Goal: Task Accomplishment & Management: Manage account settings

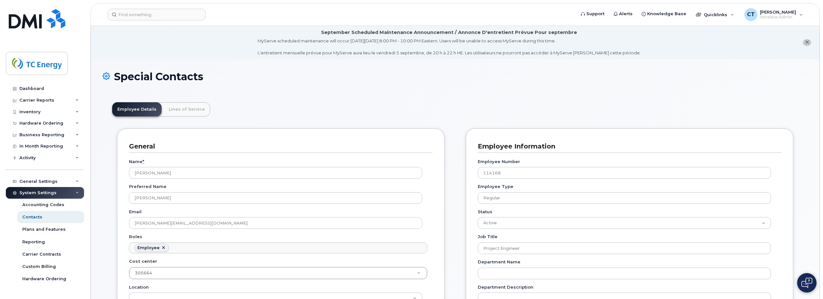
scroll to position [36, 0]
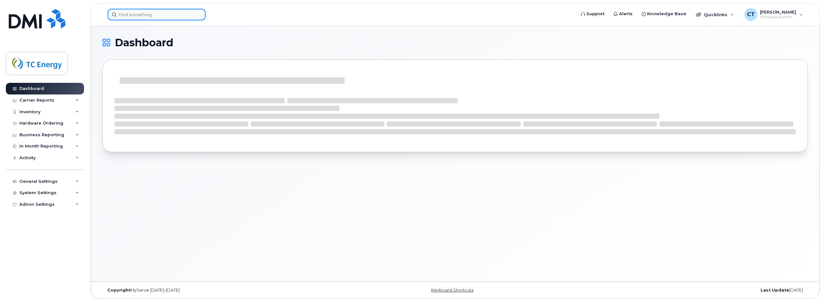
click at [135, 18] on input at bounding box center [157, 15] width 98 height 12
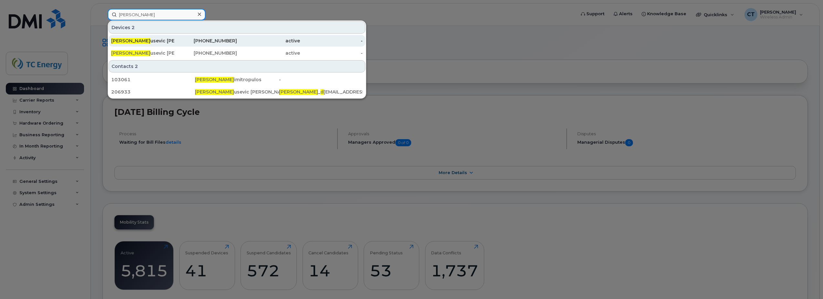
type input "anita d"
click at [158, 40] on div "Anita D usevic Oliva" at bounding box center [142, 41] width 63 height 6
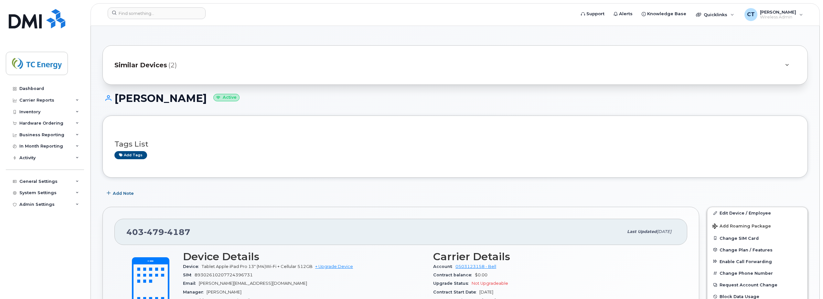
scroll to position [32, 0]
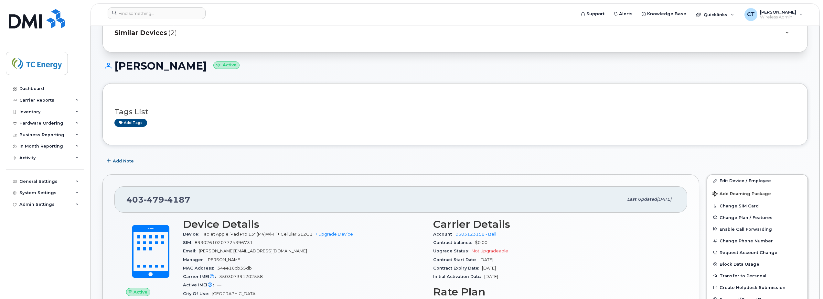
click at [181, 37] on div "Similar Devices (2)" at bounding box center [445, 33] width 663 height 16
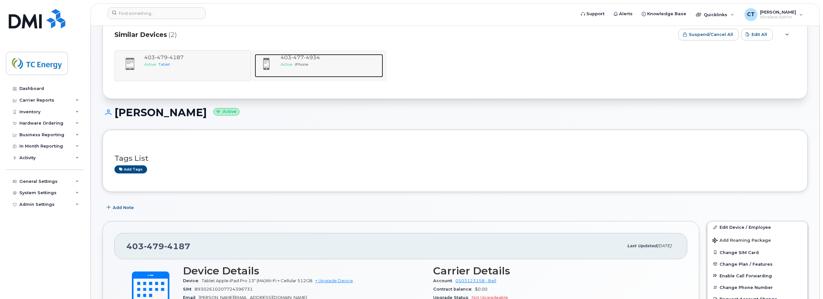
click at [274, 62] on div at bounding box center [266, 64] width 23 height 20
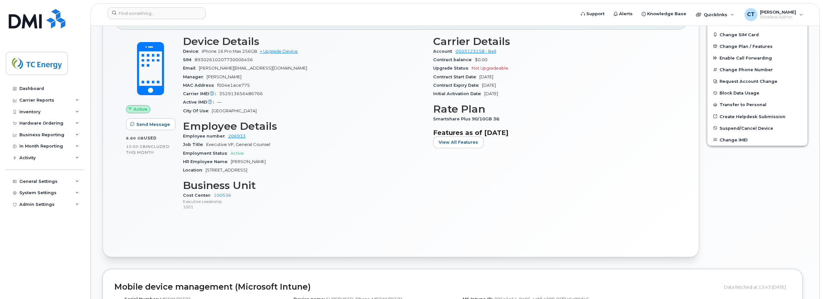
scroll to position [226, 0]
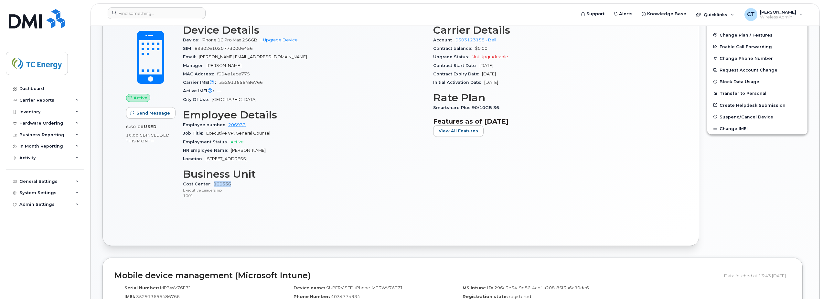
drag, startPoint x: 242, startPoint y: 183, endPoint x: 213, endPoint y: 183, distance: 28.8
click at [213, 183] on div "Cost Center 100536 Executive Leadership 1001" at bounding box center [304, 190] width 242 height 20
click at [232, 183] on div "Cost Center 100536 Executive Leadership 1001" at bounding box center [304, 190] width 242 height 20
drag, startPoint x: 232, startPoint y: 183, endPoint x: 213, endPoint y: 183, distance: 18.8
click at [213, 183] on div "Cost Center 100536 Executive Leadership 1001" at bounding box center [304, 190] width 242 height 20
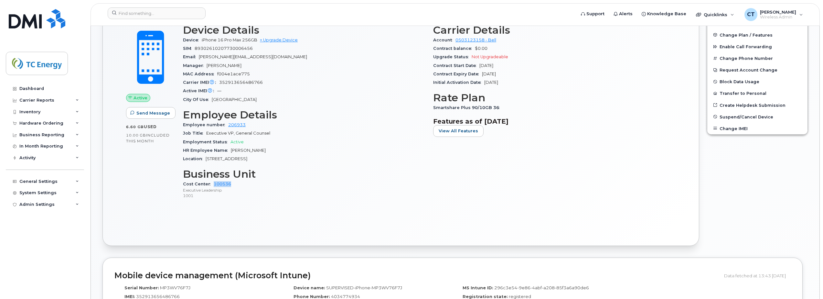
click at [316, 183] on div "Cost Center 100536 Executive Leadership 1001" at bounding box center [304, 190] width 242 height 20
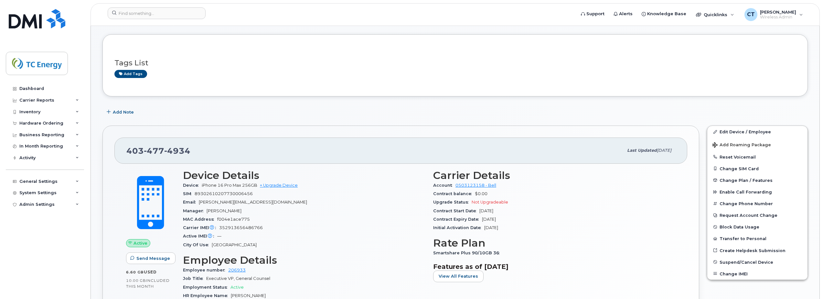
scroll to position [97, 0]
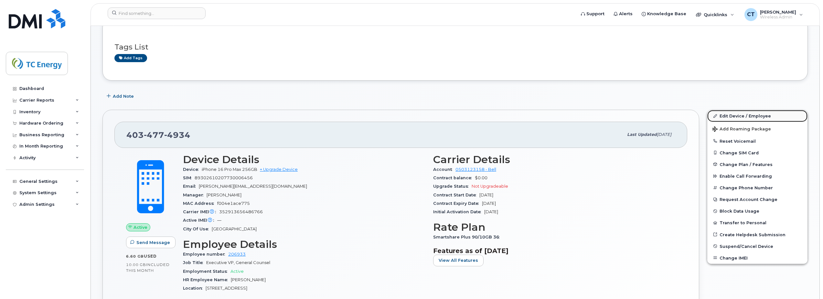
click at [755, 114] on link "Edit Device / Employee" at bounding box center [757, 116] width 100 height 12
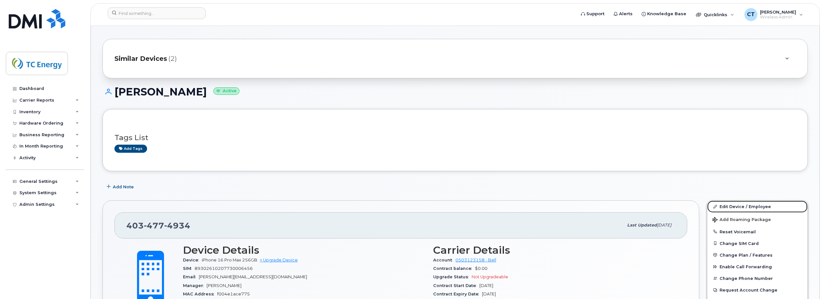
scroll to position [0, 0]
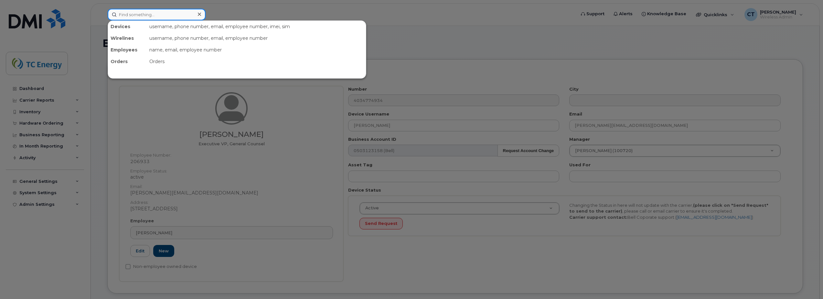
click at [153, 12] on input at bounding box center [157, 15] width 98 height 12
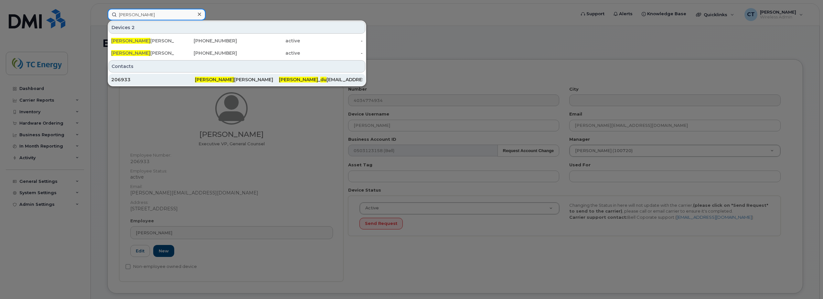
type input "anita du"
click at [166, 82] on div "206933" at bounding box center [153, 79] width 84 height 6
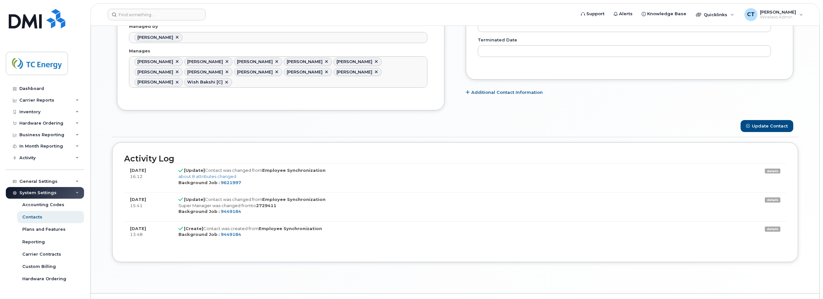
scroll to position [419, 0]
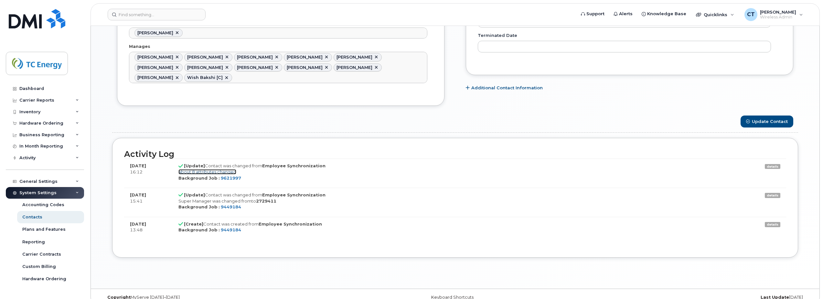
click at [228, 169] on link "about 8 attributes changed" at bounding box center [207, 171] width 58 height 5
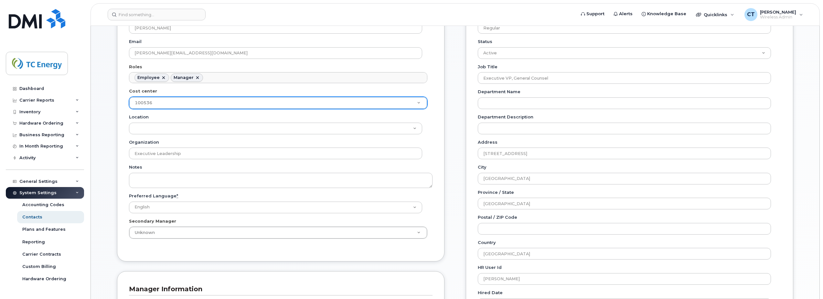
scroll to position [97, 0]
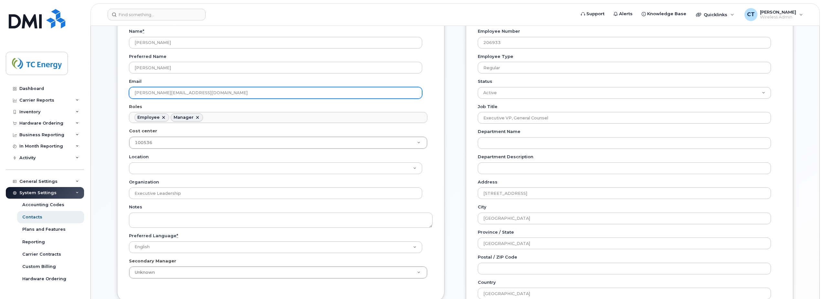
click at [225, 90] on input "[PERSON_NAME][EMAIL_ADDRESS][DOMAIN_NAME]" at bounding box center [275, 93] width 293 height 12
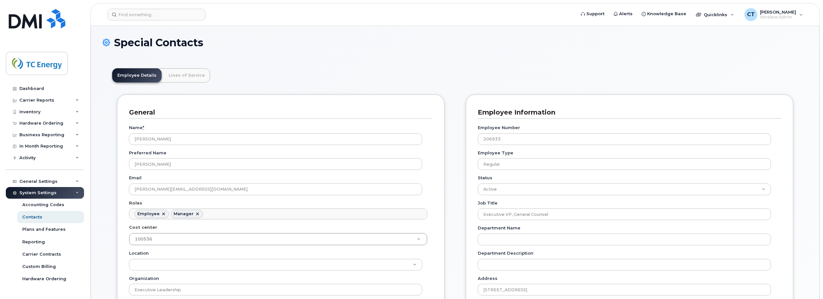
scroll to position [0, 0]
click at [41, 139] on div "Business Reporting" at bounding box center [45, 135] width 78 height 12
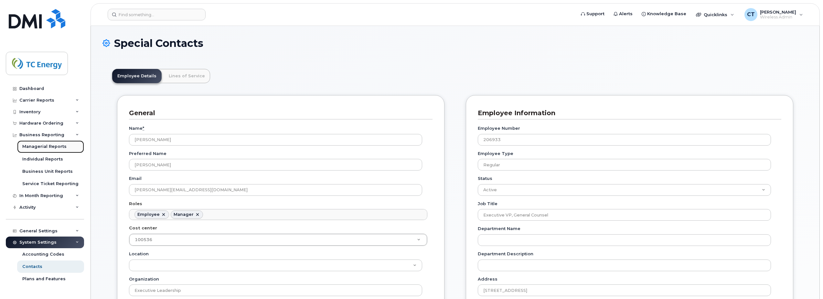
click at [46, 147] on div "Managerial Reports" at bounding box center [44, 147] width 44 height 6
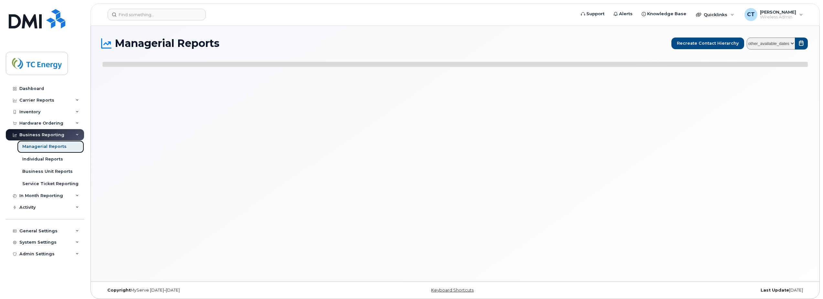
select select
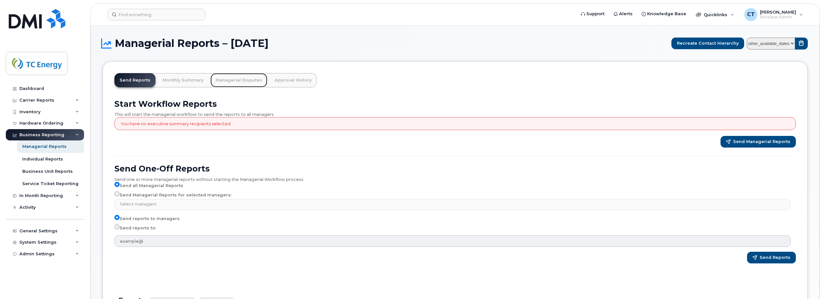
click at [242, 77] on link "Managerial Disputes" at bounding box center [238, 80] width 57 height 14
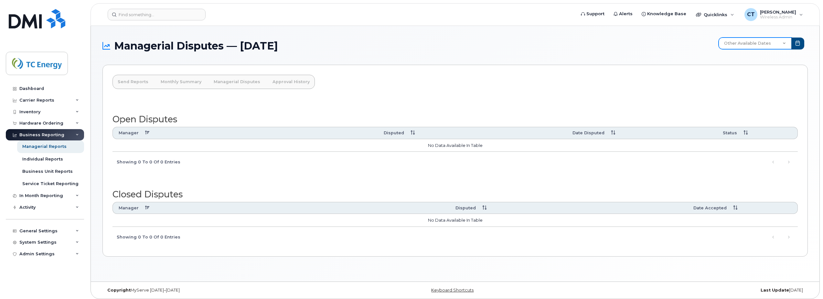
click at [759, 44] on select "Other Available Dates September August July June May April March February Janua…" at bounding box center [755, 44] width 73 height 12
select select "/customer/a96a42c8-a90e-489f-b4a8-8a2d988e56d0/reports/873e5646-7888-11f0-9a88-…"
click at [720, 38] on select "Other Available Dates September August July June May April March February Janua…" at bounding box center [755, 44] width 73 height 12
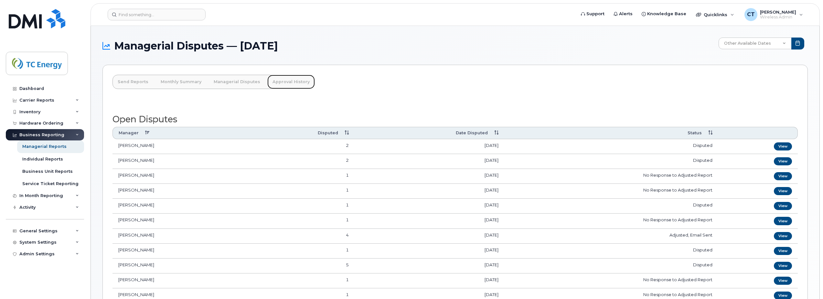
click at [285, 80] on link "Approval History" at bounding box center [291, 82] width 48 height 14
click at [182, 83] on link "Monthly Summary" at bounding box center [181, 82] width 51 height 14
click at [48, 26] on img at bounding box center [37, 18] width 57 height 19
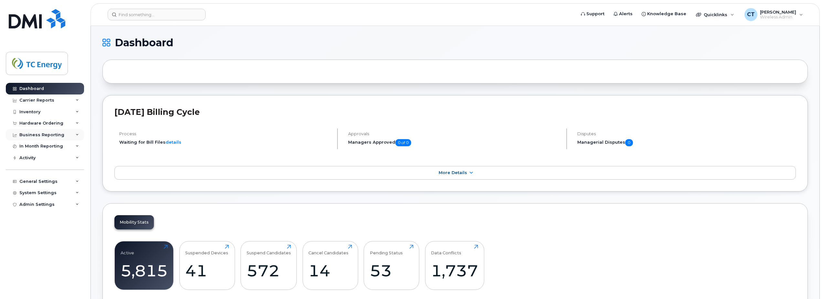
click at [45, 133] on div "Business Reporting" at bounding box center [41, 134] width 45 height 5
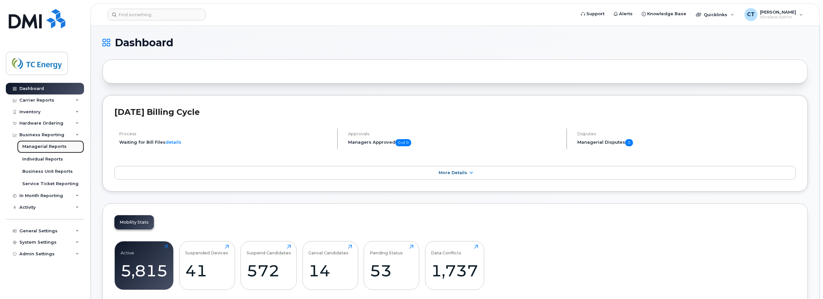
click at [48, 145] on div "Managerial Reports" at bounding box center [44, 147] width 44 height 6
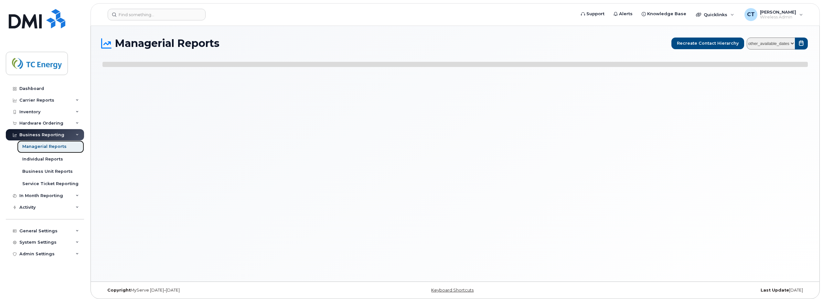
select select
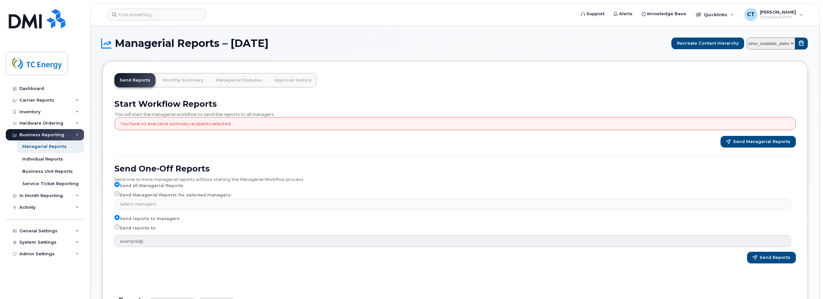
click at [121, 194] on label "Send Managerial Reports for selected managers:" at bounding box center [172, 195] width 117 height 8
click at [120, 194] on input "Send Managerial Reports for selected managers:" at bounding box center [116, 193] width 5 height 5
radio input "true"
click at [118, 193] on input "Send Managerial Reports for selected managers:" at bounding box center [116, 193] width 5 height 5
click at [117, 191] on input "Send Managerial Reports for selected managers:" at bounding box center [116, 193] width 5 height 5
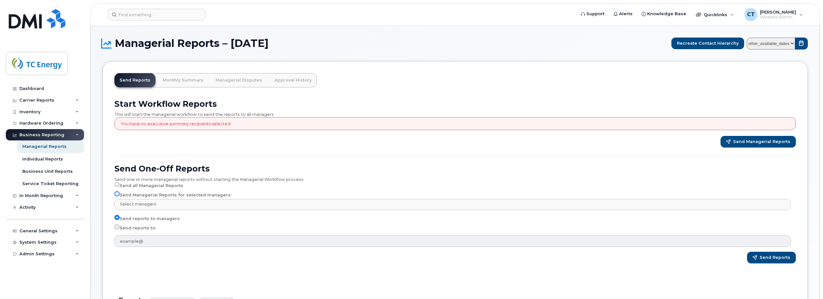
click at [117, 193] on input "Send Managerial Reports for selected managers:" at bounding box center [116, 193] width 5 height 5
click at [118, 227] on input "Send reports to:" at bounding box center [116, 226] width 5 height 5
radio input "true"
click at [126, 226] on label "Send reports to:" at bounding box center [135, 228] width 42 height 8
click at [120, 226] on input "Send reports to:" at bounding box center [116, 226] width 5 height 5
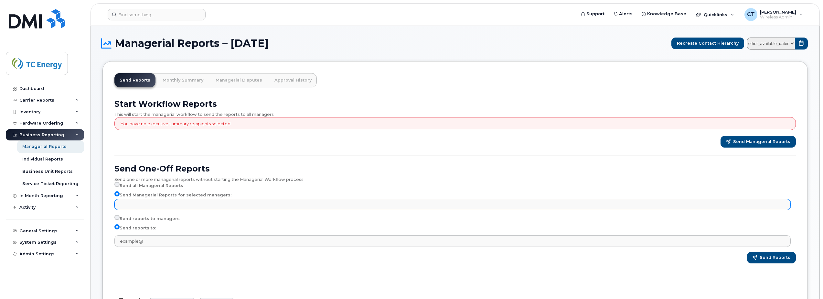
click at [150, 203] on input "text" at bounding box center [453, 203] width 671 height 9
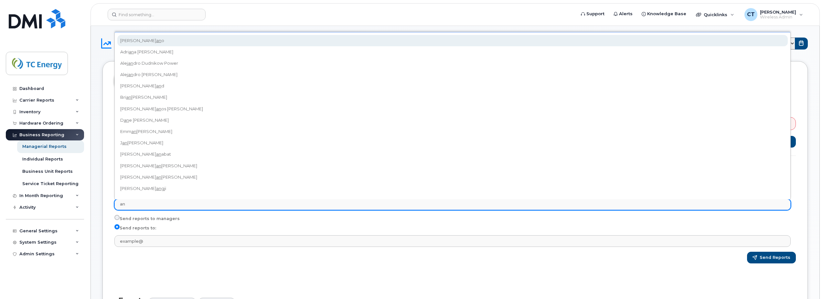
type input "a"
paste input "anita_dusevic_oliva@tcenergy.com"
type input "anita_dusevic_oliva@tcenergy.com"
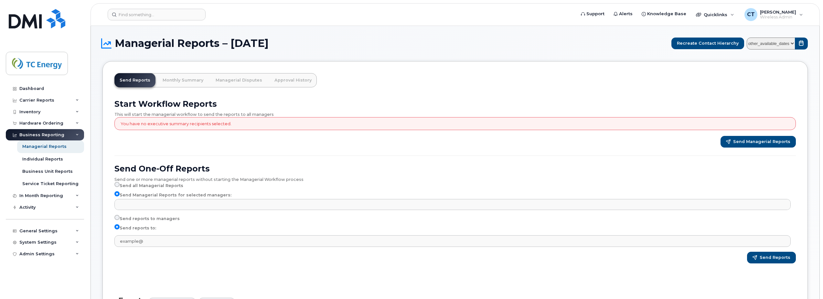
type input "Select managers"
click at [792, 44] on select "other_available_dates January September August July June May April March Februa…" at bounding box center [771, 44] width 48 height 12
select select "/customer/a96a42c8-a90e-489f-b4a8-8a2d988e56d0/reports/873e5646-7888-11f0-9a88-…"
click at [748, 38] on select "other_available_dates January September August July June May April March Februa…" at bounding box center [771, 44] width 48 height 12
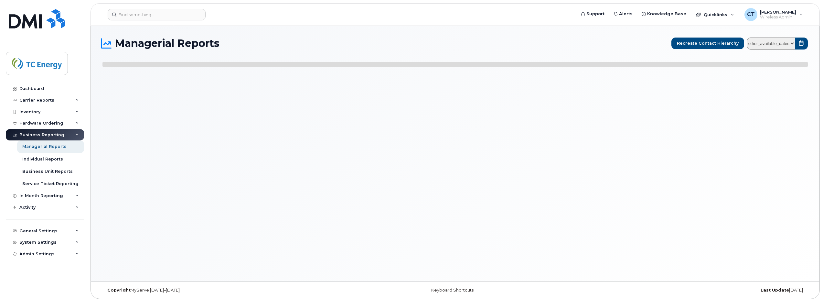
select select
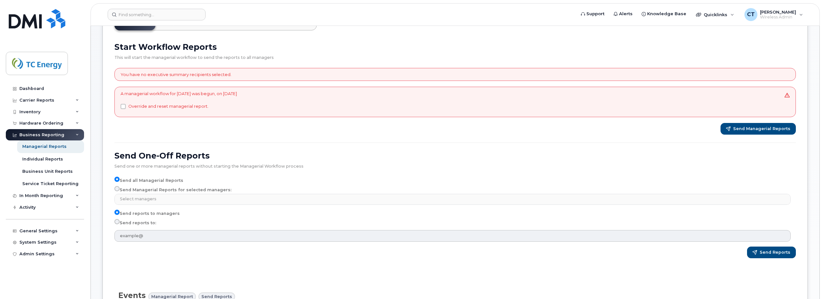
scroll to position [65, 0]
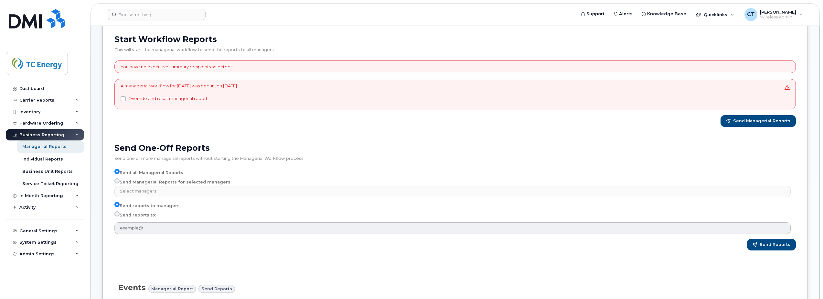
click at [133, 181] on label "Send Managerial Reports for selected managers:" at bounding box center [172, 182] width 117 height 8
click at [120, 181] on input "Send Managerial Reports for selected managers:" at bounding box center [116, 180] width 5 height 5
radio input "true"
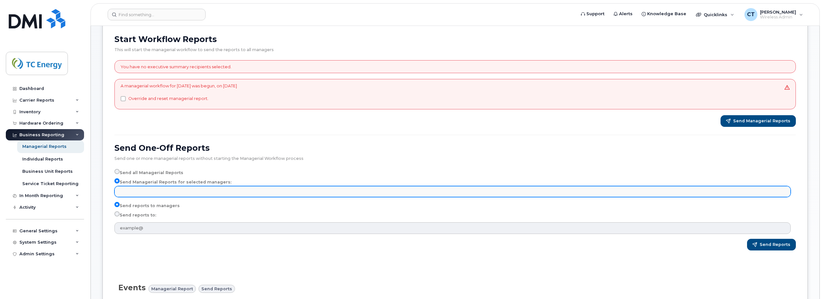
click at [148, 189] on input "text" at bounding box center [453, 191] width 671 height 9
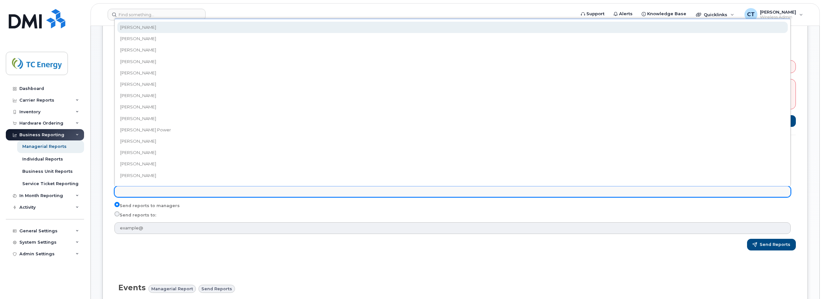
paste input "anita_dusevic_oliva@tcenergy.com"
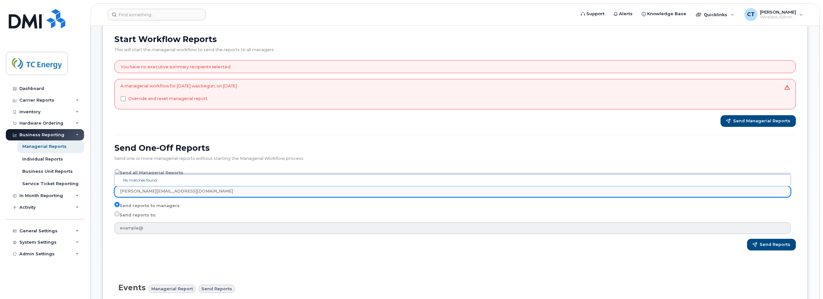
click at [196, 179] on li "No matches found" at bounding box center [452, 180] width 671 height 7
click at [124, 181] on li "No matches found" at bounding box center [452, 180] width 671 height 7
type input "Select managers"
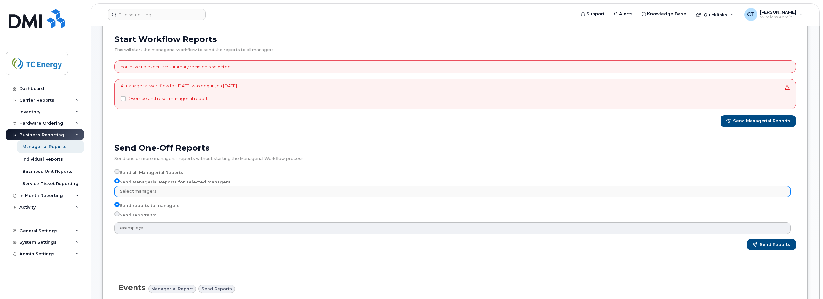
drag, startPoint x: 204, startPoint y: 189, endPoint x: 188, endPoint y: 189, distance: 15.5
click at [156, 191] on input "text" at bounding box center [453, 191] width 671 height 9
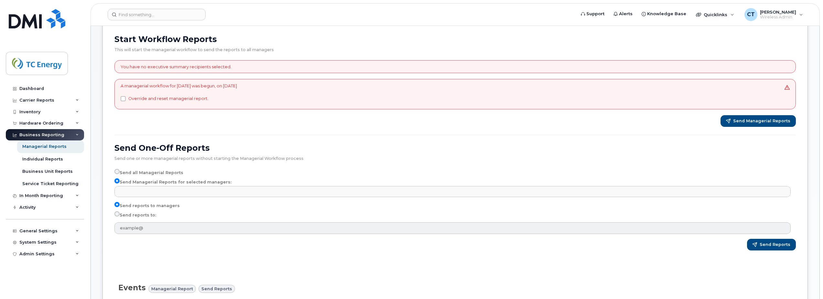
type input "Select managers"
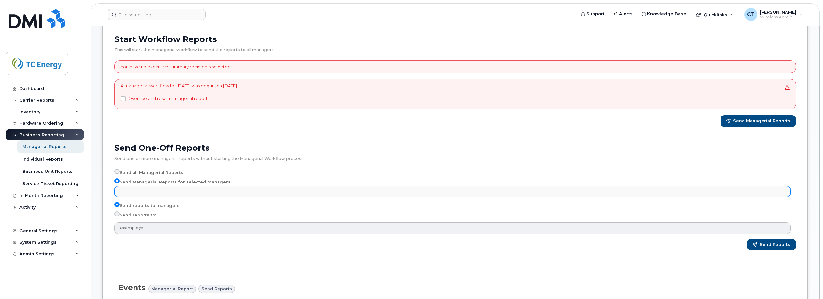
click at [168, 193] on input "text" at bounding box center [453, 191] width 671 height 9
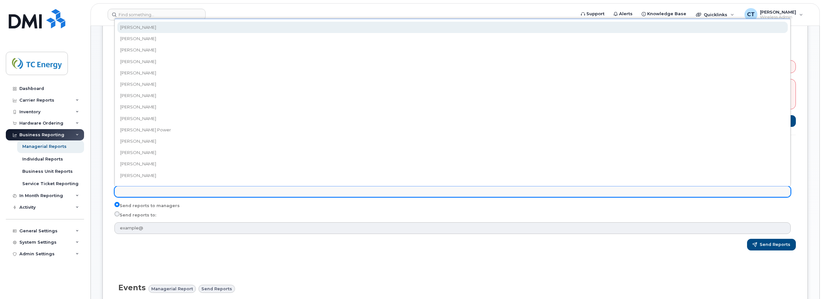
paste input "anita_dusevic_oliva@tcenergy.com"
type input "anita_dusevic_oliva@tcenergy.com"
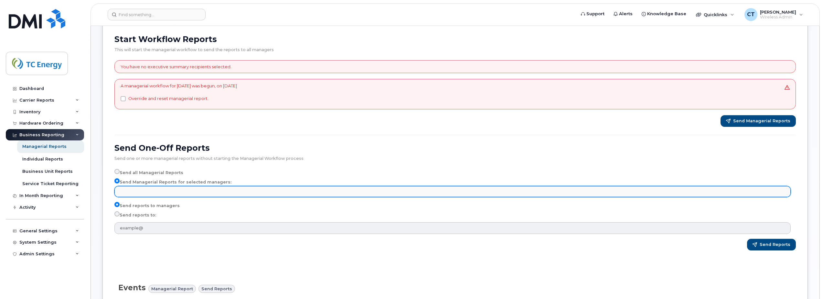
type input "Select managers"
click at [211, 193] on ul "Select managers" at bounding box center [453, 191] width 676 height 10
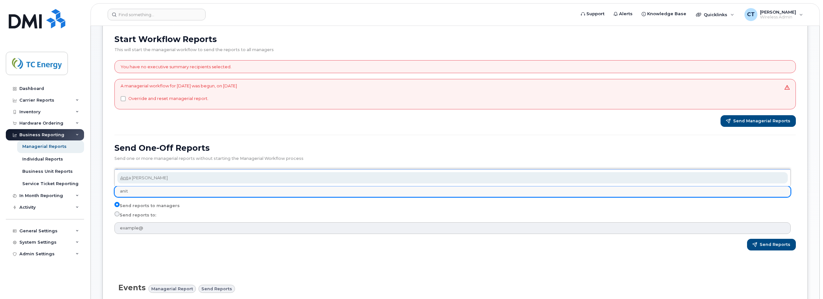
type input "anit"
select select "e719e340-1347-4235-a832-e7f63bbe26b4"
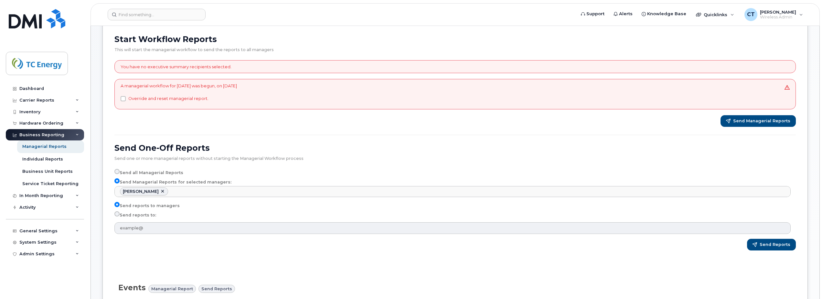
scroll to position [221, 0]
click at [127, 214] on label "Send reports to:" at bounding box center [135, 215] width 42 height 8
click at [120, 214] on input "Send reports to:" at bounding box center [116, 213] width 5 height 5
radio input "true"
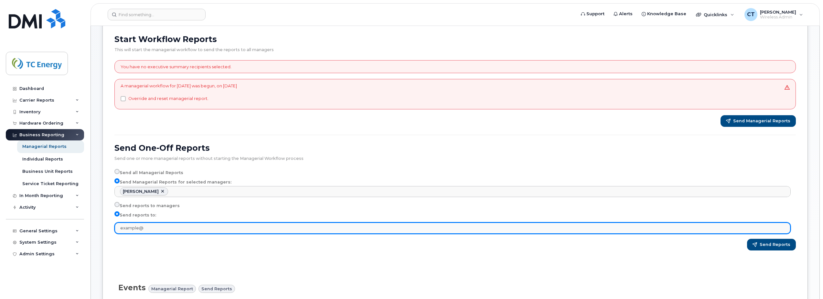
click at [132, 224] on input "text" at bounding box center [452, 228] width 676 height 12
type input "chris_taylor@tcenergy.com"
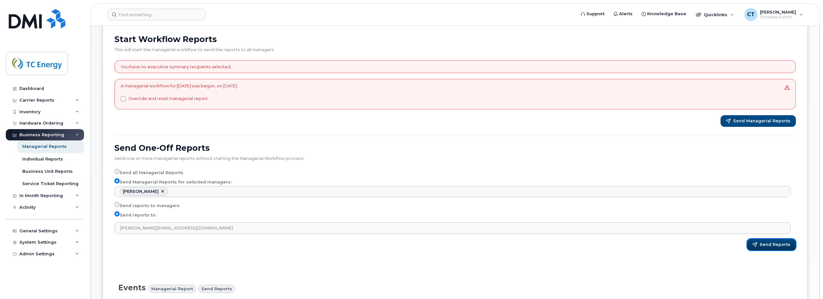
click at [782, 244] on span "Send Reports" at bounding box center [775, 245] width 31 height 6
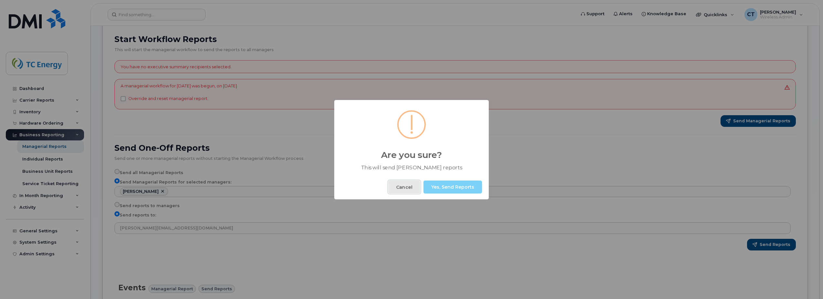
click at [393, 188] on button "Cancel" at bounding box center [404, 186] width 32 height 13
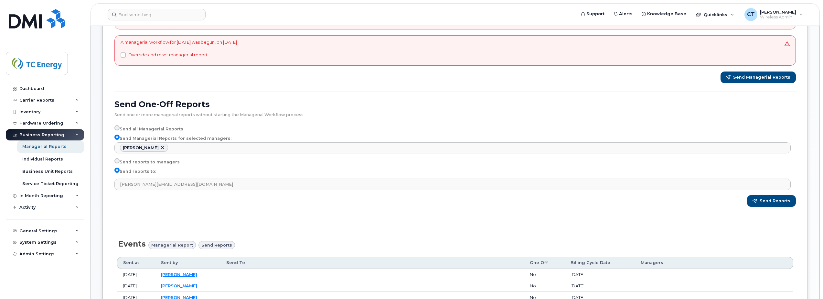
scroll to position [97, 0]
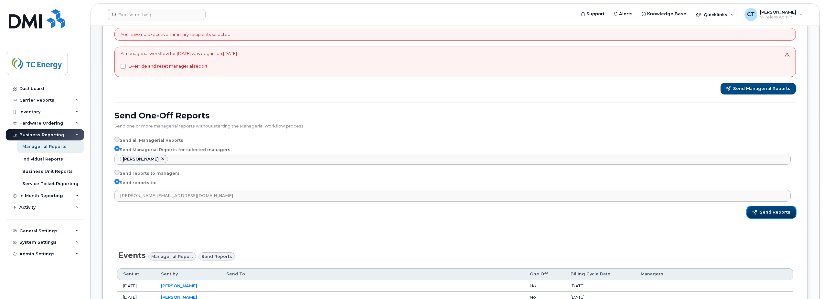
click at [756, 213] on span "button" at bounding box center [755, 212] width 5 height 5
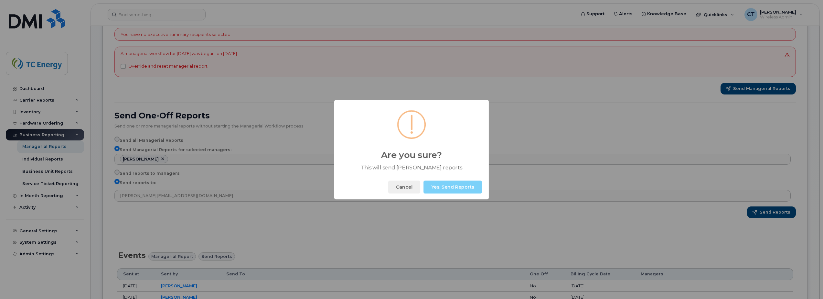
drag, startPoint x: 435, startPoint y: 167, endPoint x: 462, endPoint y: 167, distance: 27.2
click at [436, 167] on div "This will send Anita Dusevic Oliva reports" at bounding box center [412, 167] width 108 height 6
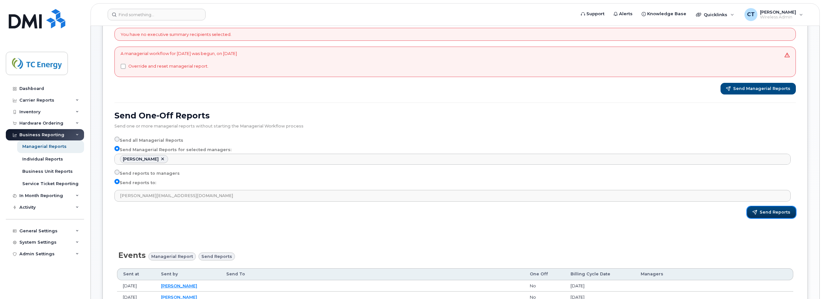
click at [767, 212] on span "Send Reports" at bounding box center [775, 212] width 31 height 6
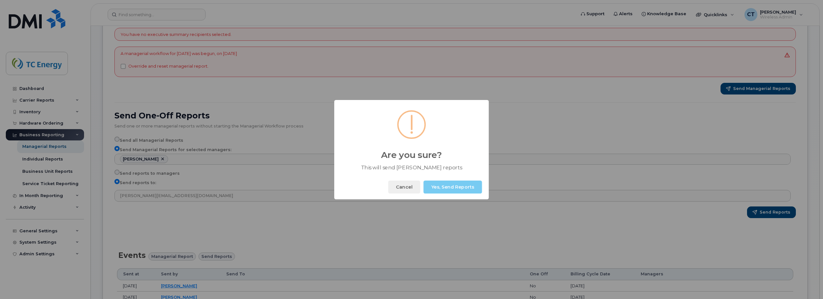
click at [462, 188] on button "Yes, Send Reports" at bounding box center [453, 186] width 59 height 13
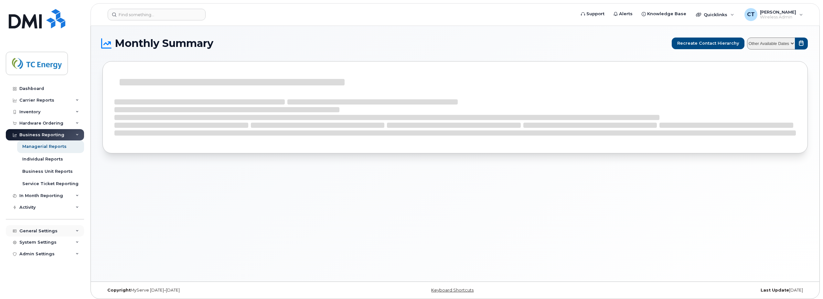
click at [75, 231] on div "General Settings" at bounding box center [45, 231] width 78 height 12
click at [76, 231] on icon at bounding box center [77, 230] width 3 height 3
click at [72, 243] on div "System Settings" at bounding box center [45, 242] width 78 height 12
click at [62, 258] on link "Accounting Codes" at bounding box center [50, 254] width 67 height 12
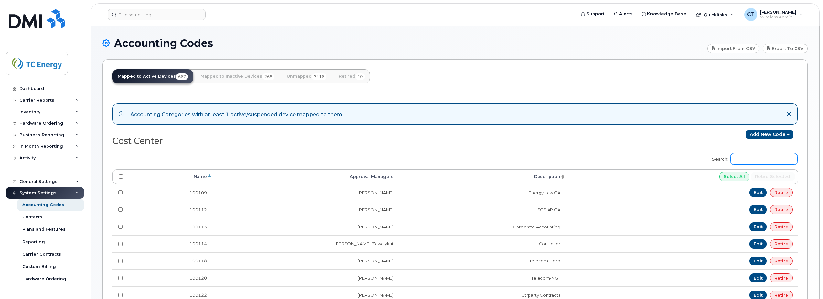
click at [762, 158] on input "Search:" at bounding box center [764, 159] width 68 height 12
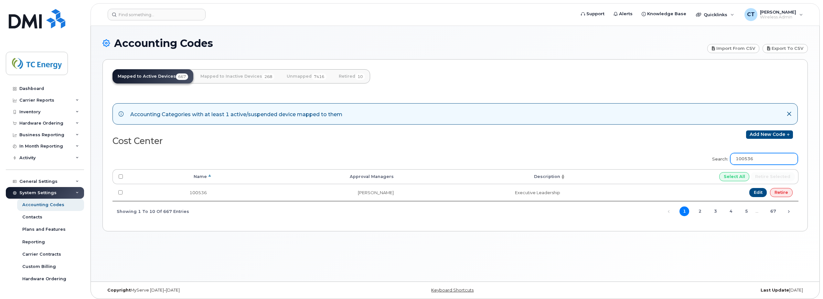
type input "100536"
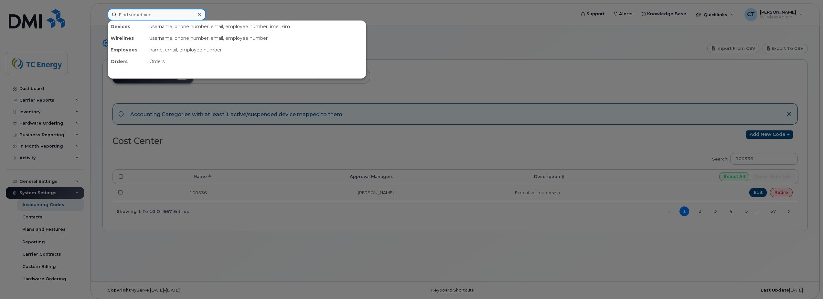
click at [165, 16] on input at bounding box center [157, 15] width 98 height 12
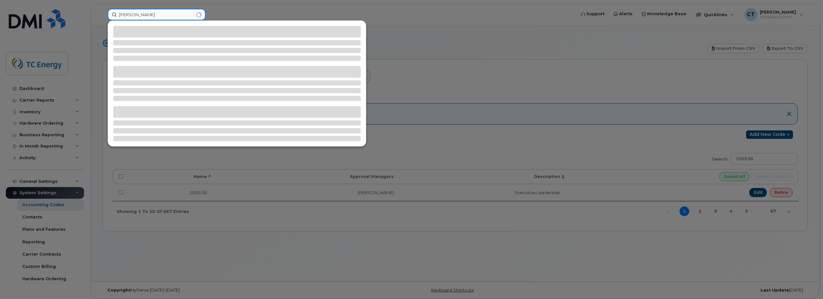
click at [145, 13] on input "cody riggs" at bounding box center [157, 15] width 98 height 12
type input "cody riggs"
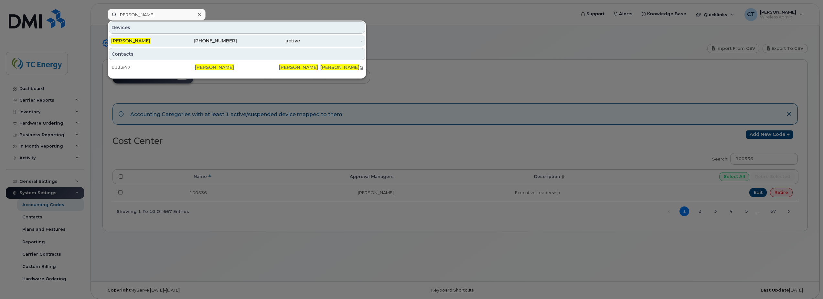
click at [144, 42] on div "[PERSON_NAME]" at bounding box center [142, 41] width 63 height 6
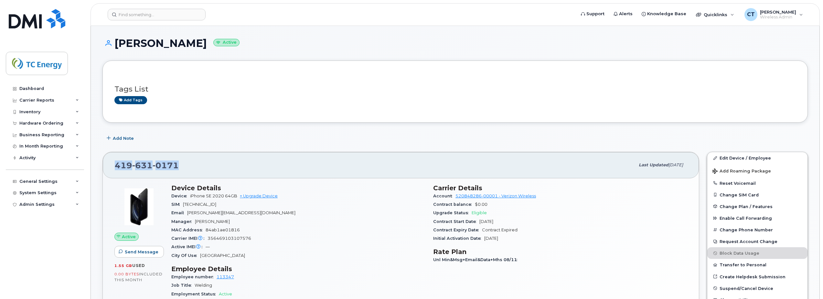
drag, startPoint x: 181, startPoint y: 164, endPoint x: 114, endPoint y: 165, distance: 67.6
click at [114, 165] on div "[PHONE_NUMBER] Last updated [DATE]" at bounding box center [401, 165] width 596 height 26
copy span "[PHONE_NUMBER]"
